Goal: Information Seeking & Learning: Check status

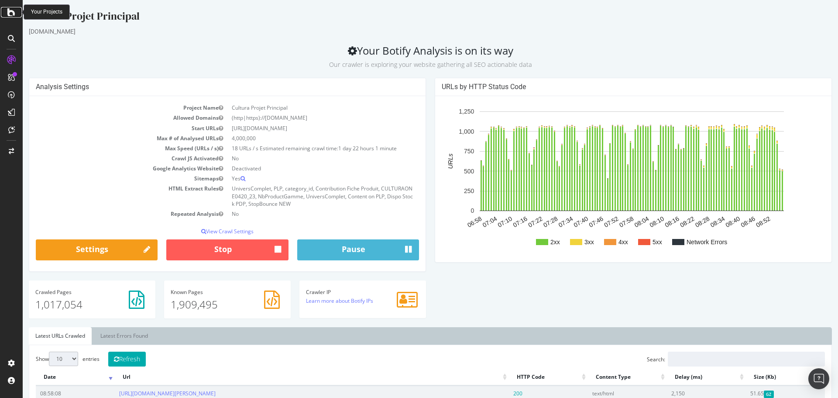
click at [13, 15] on icon at bounding box center [11, 12] width 8 height 10
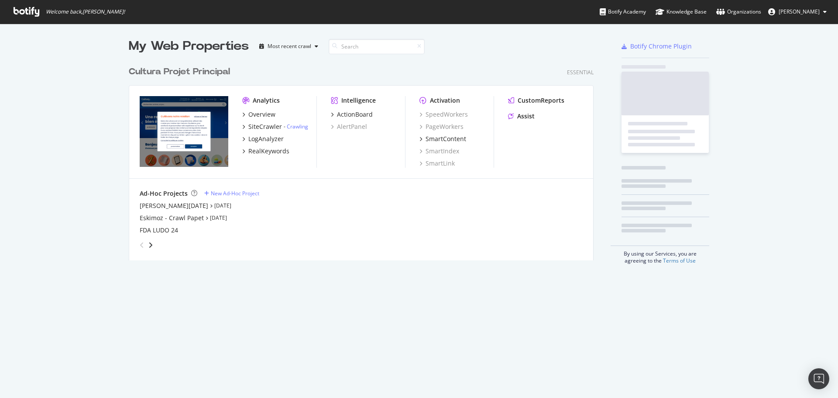
scroll to position [199, 465]
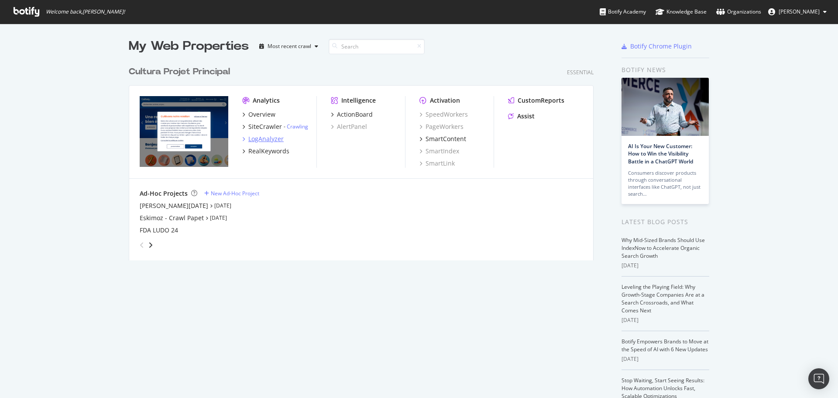
click at [262, 134] on div "LogAnalyzer" at bounding box center [265, 138] width 35 height 9
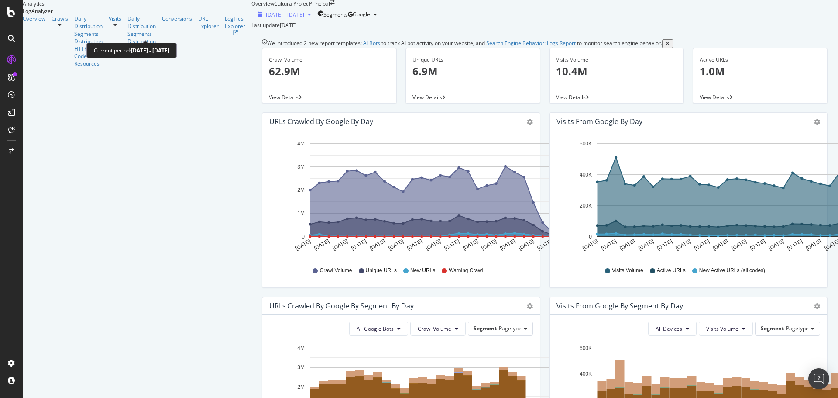
click at [254, 18] on div "[DATE] - [DATE]" at bounding box center [284, 14] width 61 height 7
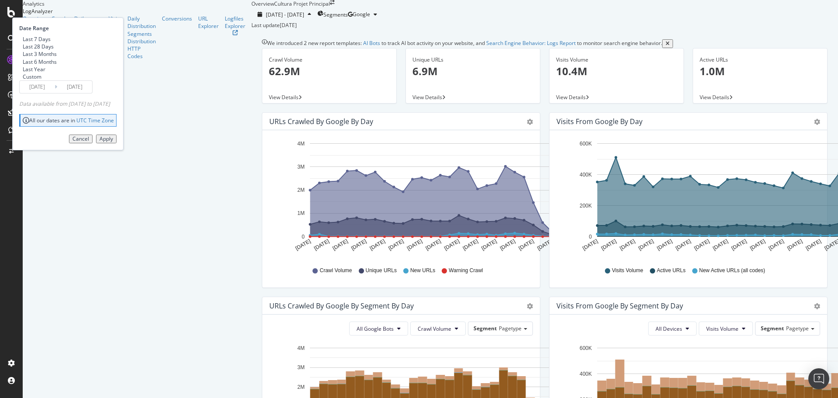
click at [114, 80] on div "Last 7 Days Last 28 Days Last 3 Months Last 6 Months Last Year Custom" at bounding box center [66, 57] width 95 height 45
click at [92, 93] on input "[DATE]" at bounding box center [74, 87] width 35 height 12
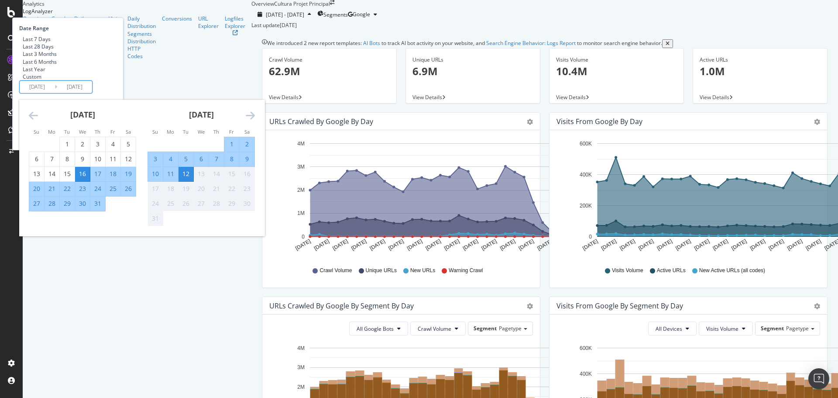
click at [178, 178] on div "11" at bounding box center [170, 173] width 15 height 9
type input "[DATE]"
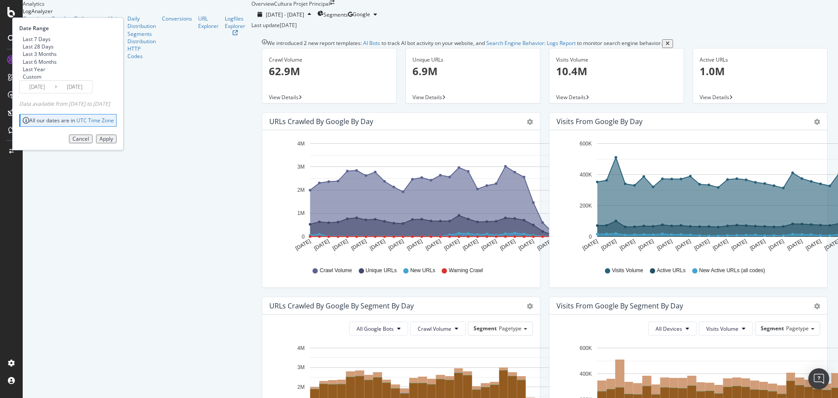
click at [113, 142] on div "Apply" at bounding box center [107, 139] width 14 height 6
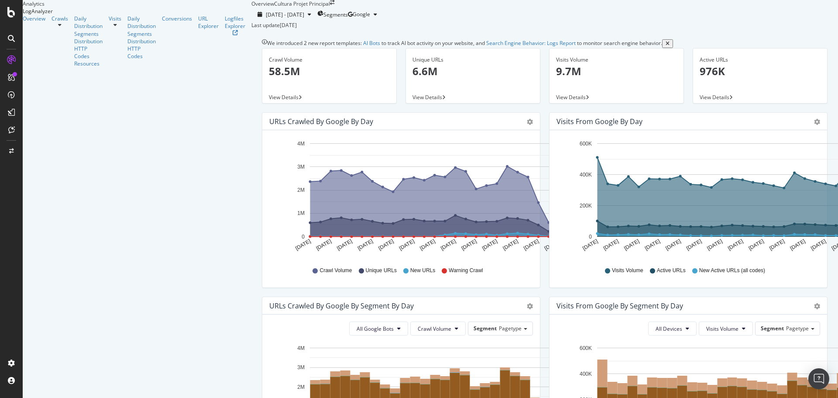
click at [527, 125] on icon "gear" at bounding box center [530, 122] width 6 height 6
click at [470, 161] on span "Table" at bounding box center [505, 155] width 70 height 12
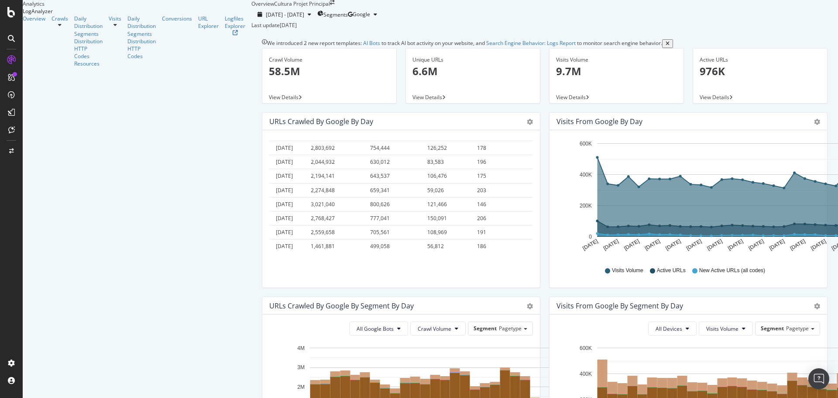
scroll to position [284, 0]
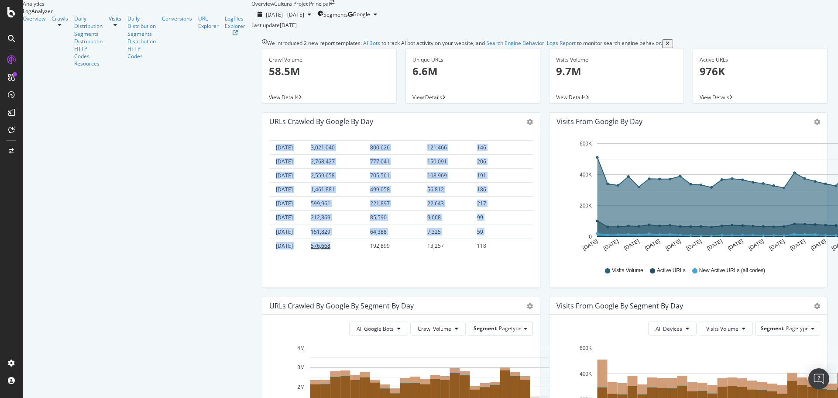
drag, startPoint x: 119, startPoint y: 193, endPoint x: 201, endPoint y: 278, distance: 118.2
click at [269, 252] on tbody "[DATE] 2,362,679 596,564 16,364 171 [DATE] 2,387,148 623,018 17,187 151 [DATE] …" at bounding box center [401, 62] width 264 height 379
copy tbody "[DATE] 2,362,679 596,564 16,364 171 [DATE] 2,387,148 623,018 17,187 151 [DATE] …"
click at [527, 125] on icon "gear" at bounding box center [530, 122] width 6 height 6
click at [470, 144] on span "Area" at bounding box center [505, 139] width 70 height 12
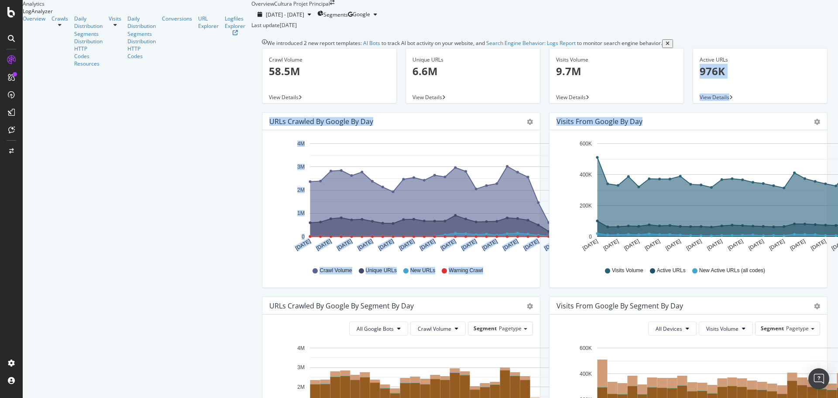
drag, startPoint x: 833, startPoint y: 130, endPoint x: 834, endPoint y: 166, distance: 36.2
click at [834, 166] on div "Overview Cultura Projet Principal [DATE] - [DATE] Segments Google Last update […" at bounding box center [544, 199] width 587 height 398
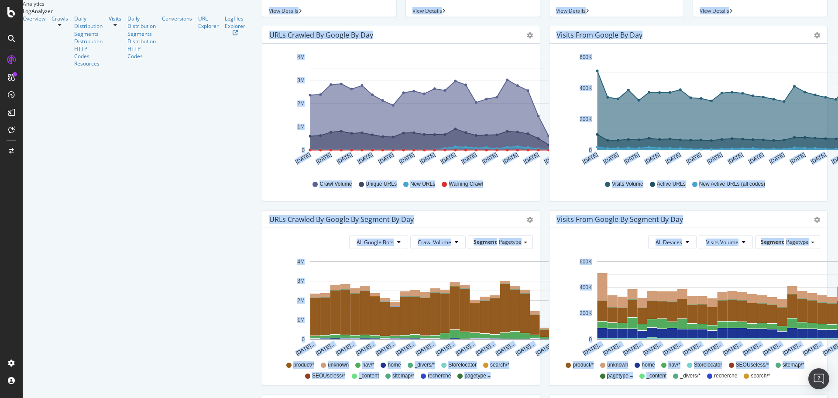
scroll to position [0, 0]
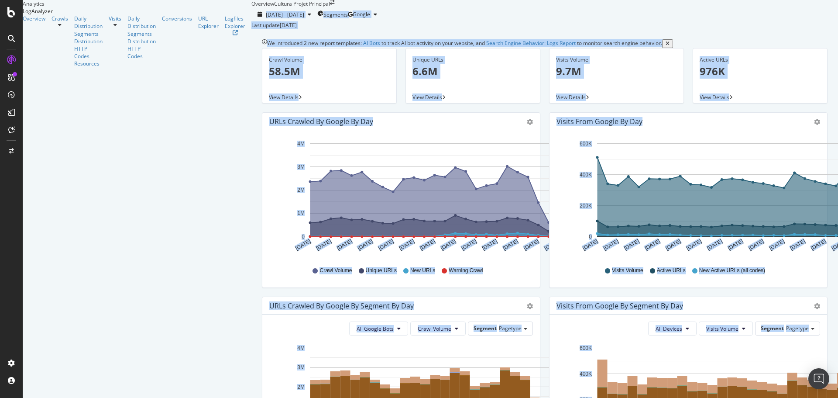
drag, startPoint x: 829, startPoint y: 225, endPoint x: 818, endPoint y: -32, distance: 257.4
click at [818, 0] on html "Analytics LogAnalyzer Overview Crawls Daily Distribution Segments Distribution …" at bounding box center [419, 199] width 838 height 398
click at [441, 112] on div "Unique URLs 6.6M View Details" at bounding box center [473, 80] width 144 height 64
